Goal: Information Seeking & Learning: Learn about a topic

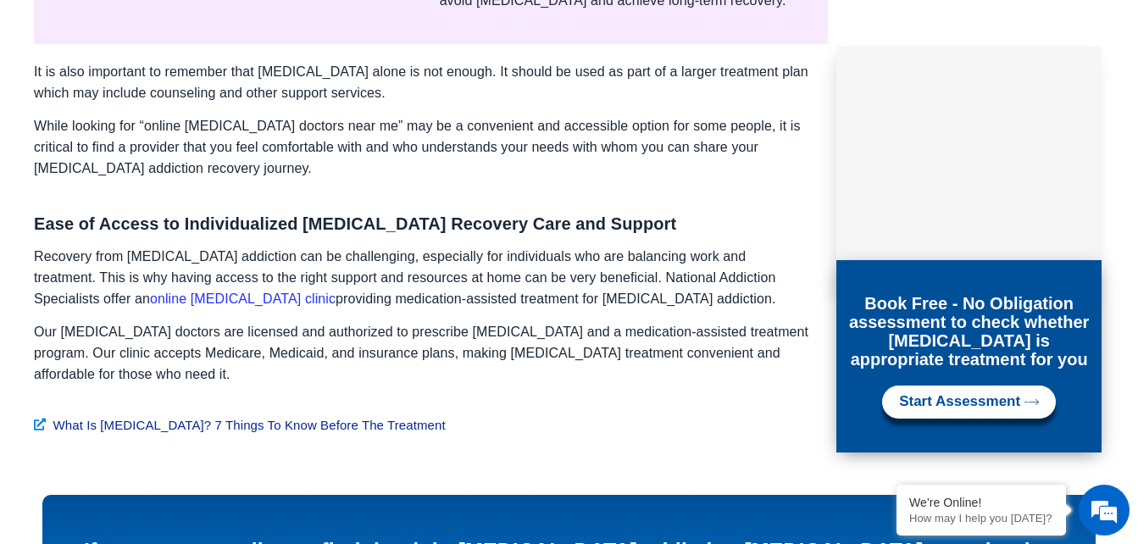
scroll to position [2571, 0]
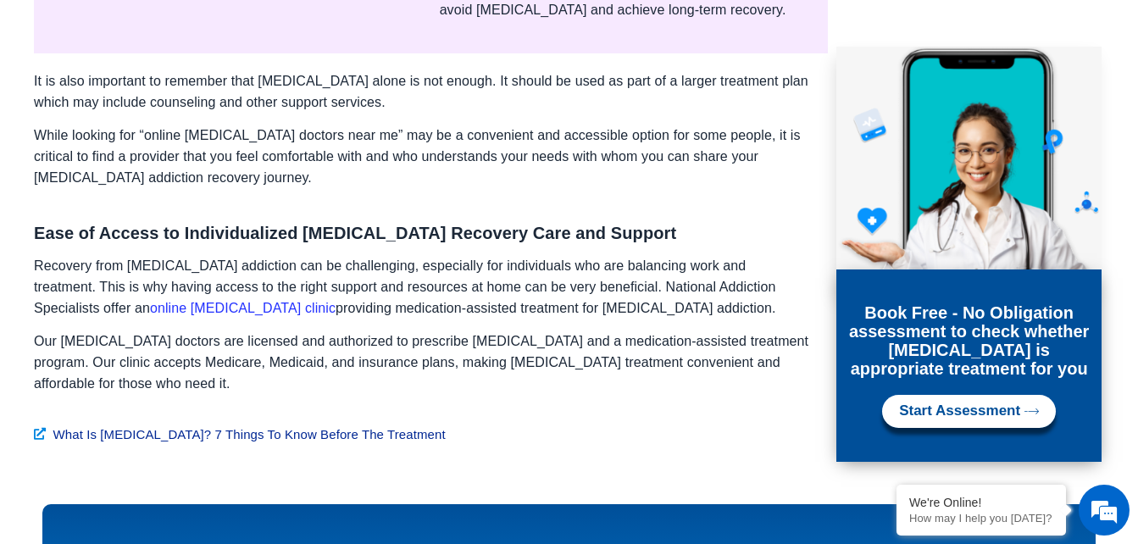
click at [335, 301] on link "online [MEDICAL_DATA] clinic" at bounding box center [242, 308] width 185 height 14
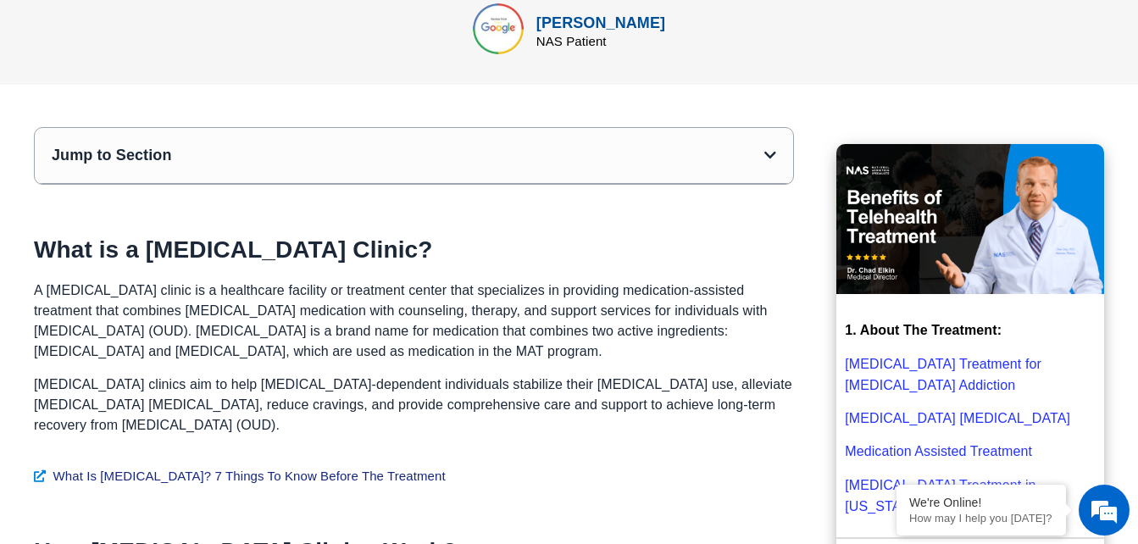
scroll to position [593, 0]
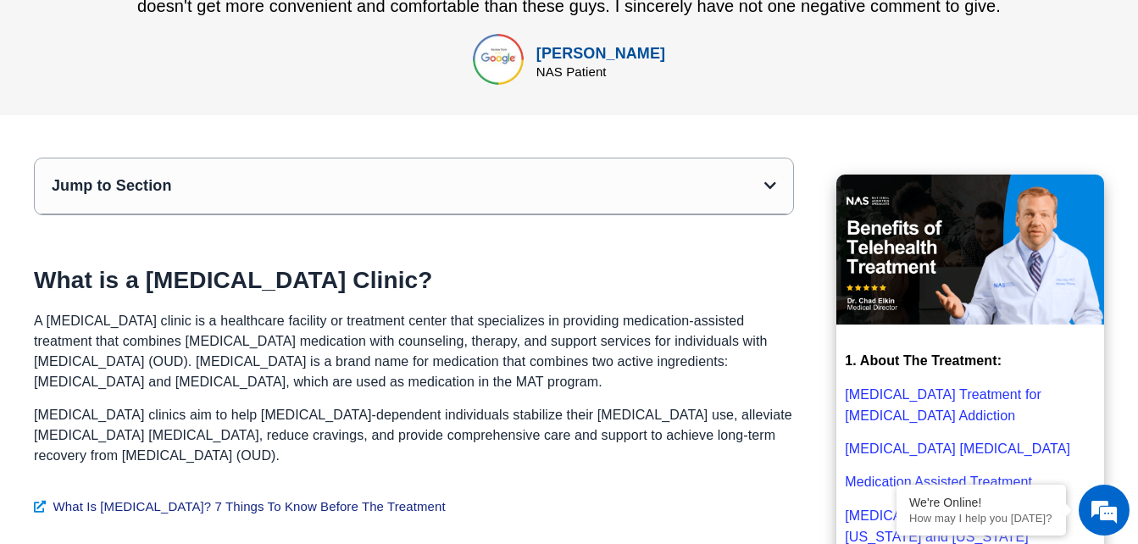
click at [771, 179] on icon "Open table of contents" at bounding box center [770, 186] width 12 height 14
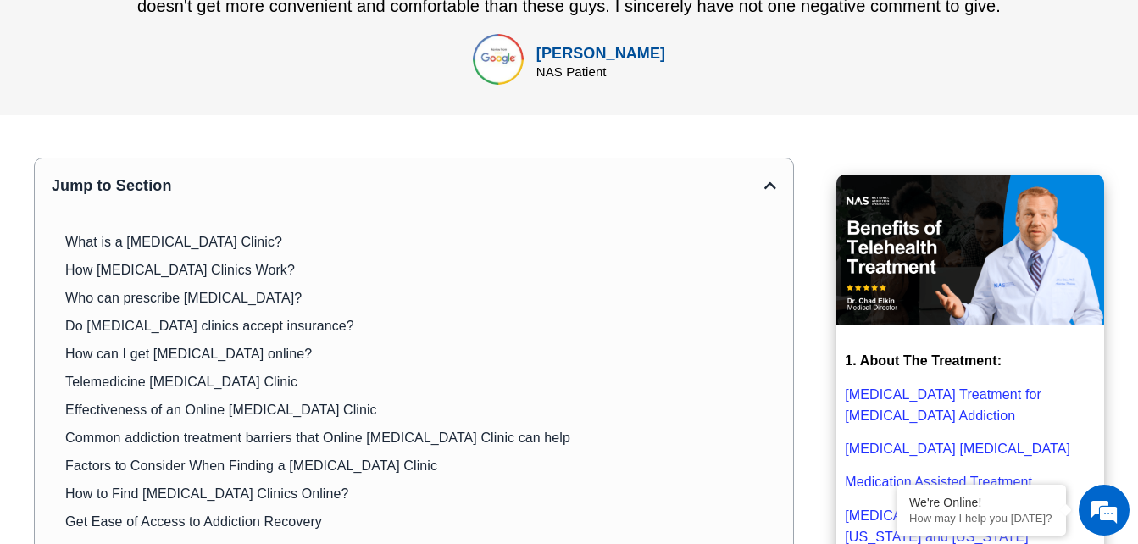
scroll to position [0, 0]
click at [771, 179] on icon "Close table of contents" at bounding box center [770, 186] width 12 height 14
